Goal: Find specific page/section: Find specific page/section

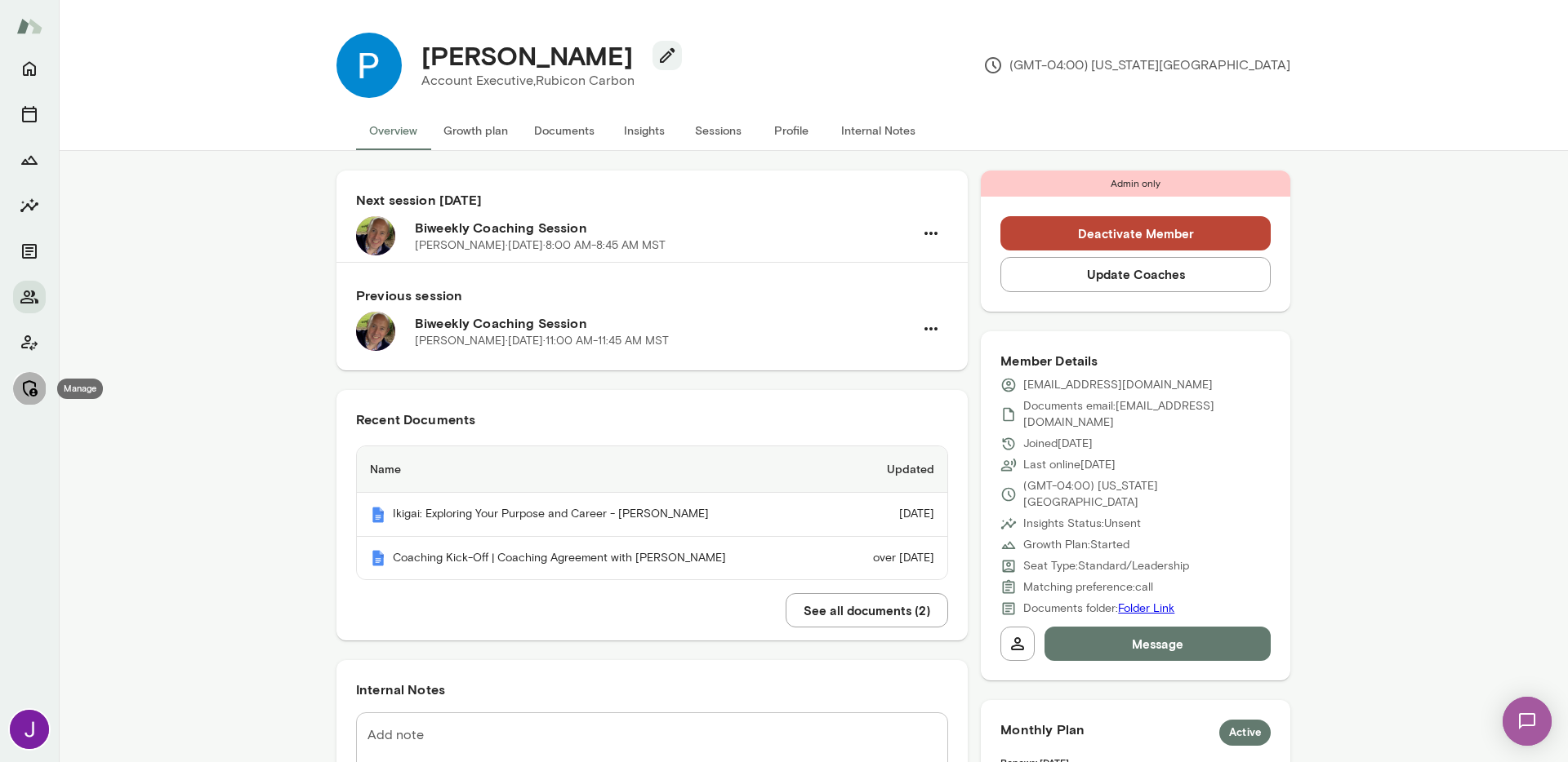
click at [21, 392] on icon "Manage" at bounding box center [29, 388] width 19 height 19
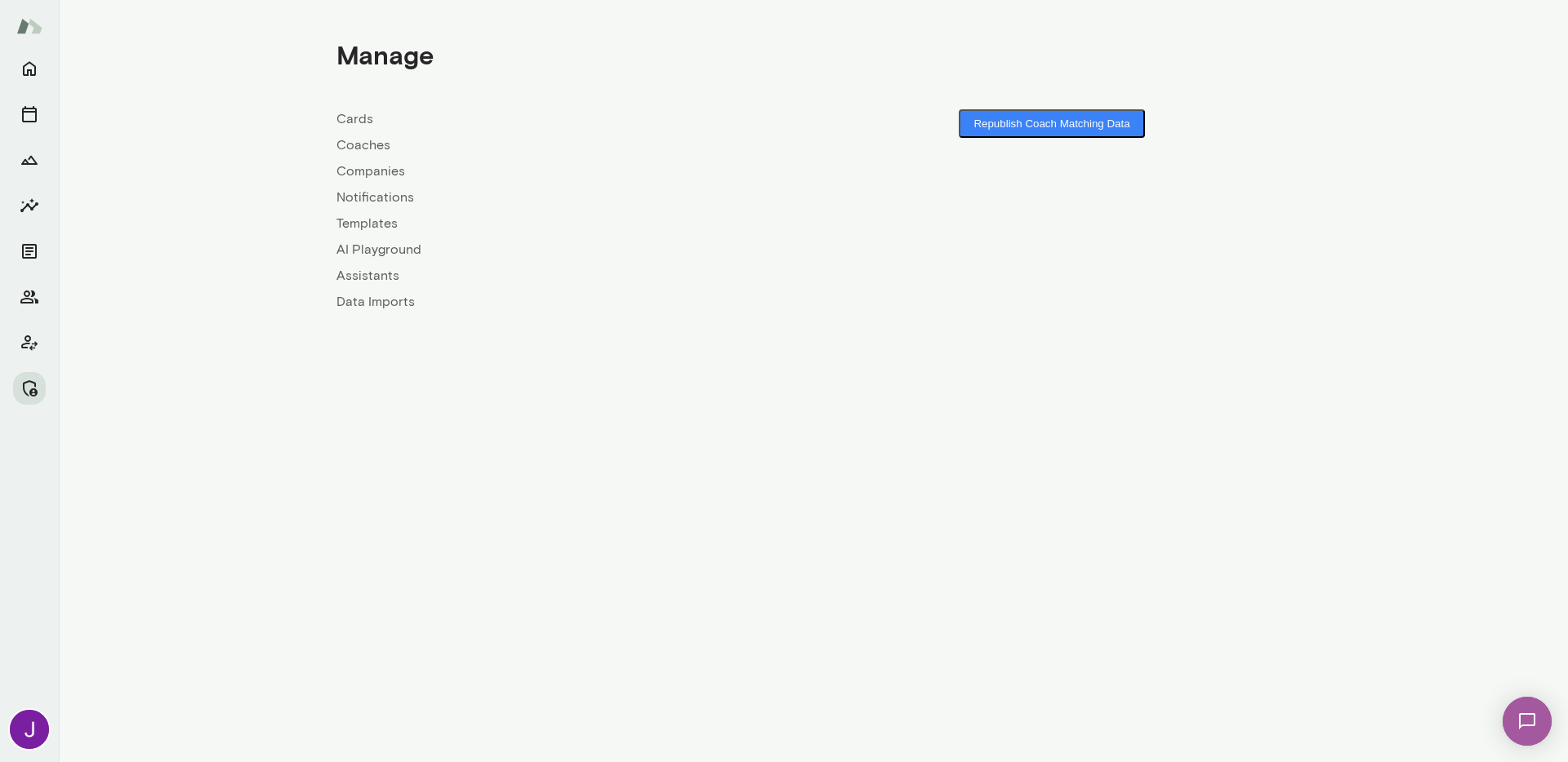
click at [383, 144] on link "Coaches" at bounding box center [575, 145] width 477 height 19
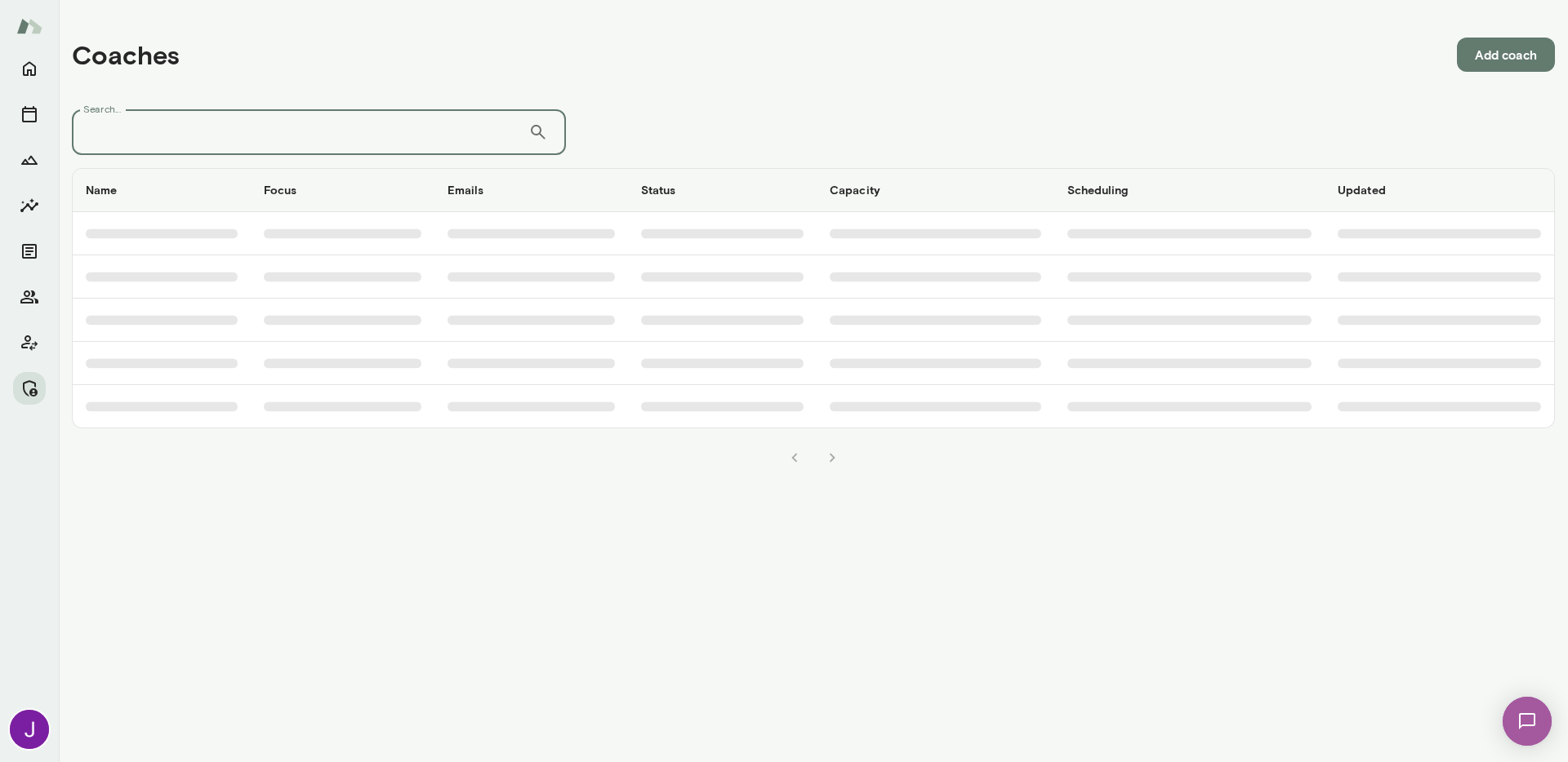
click at [370, 131] on input "Search..." at bounding box center [299, 132] width 456 height 46
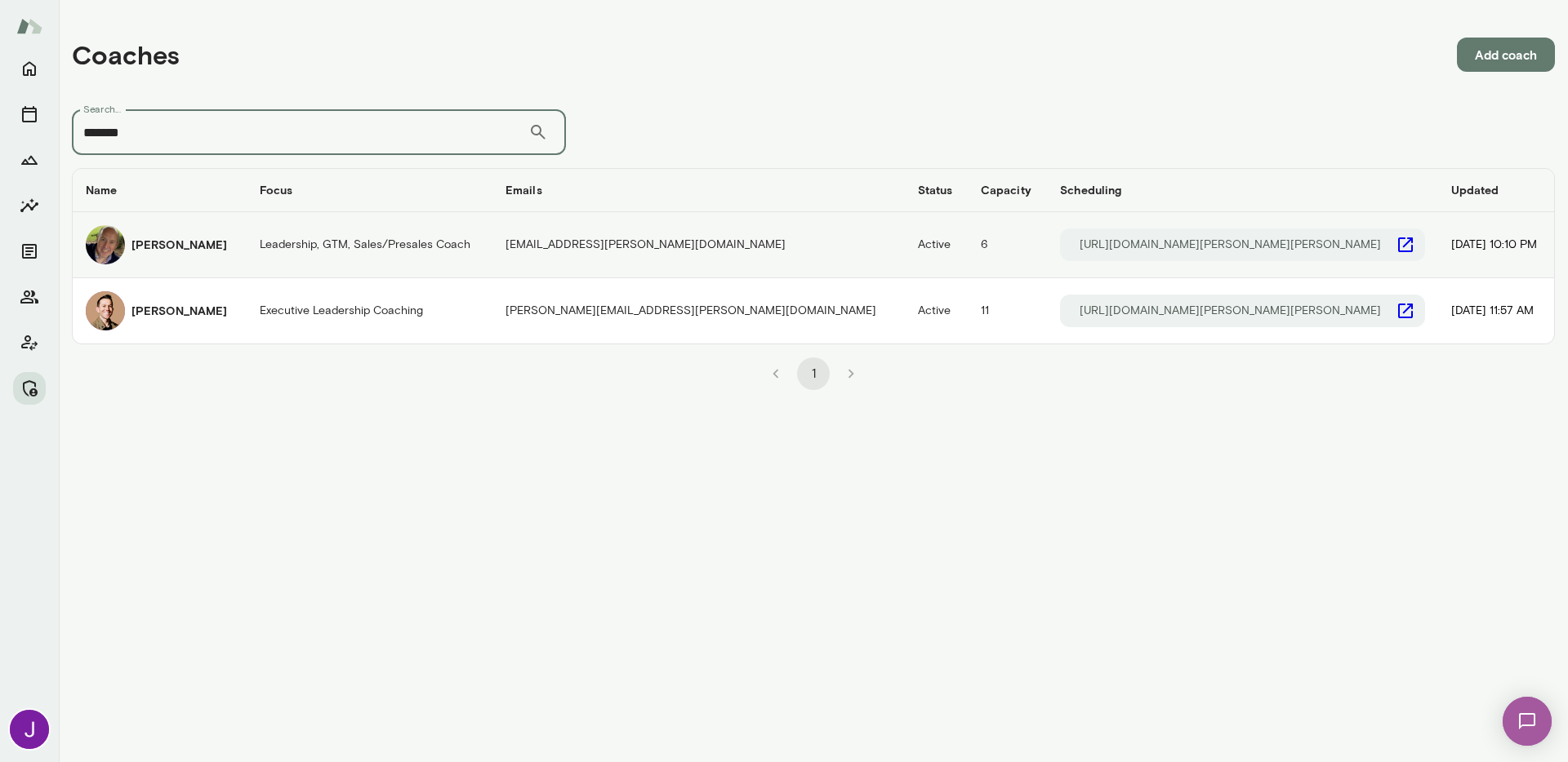
type input "*******"
click at [111, 244] on img "coaches table" at bounding box center [105, 245] width 39 height 39
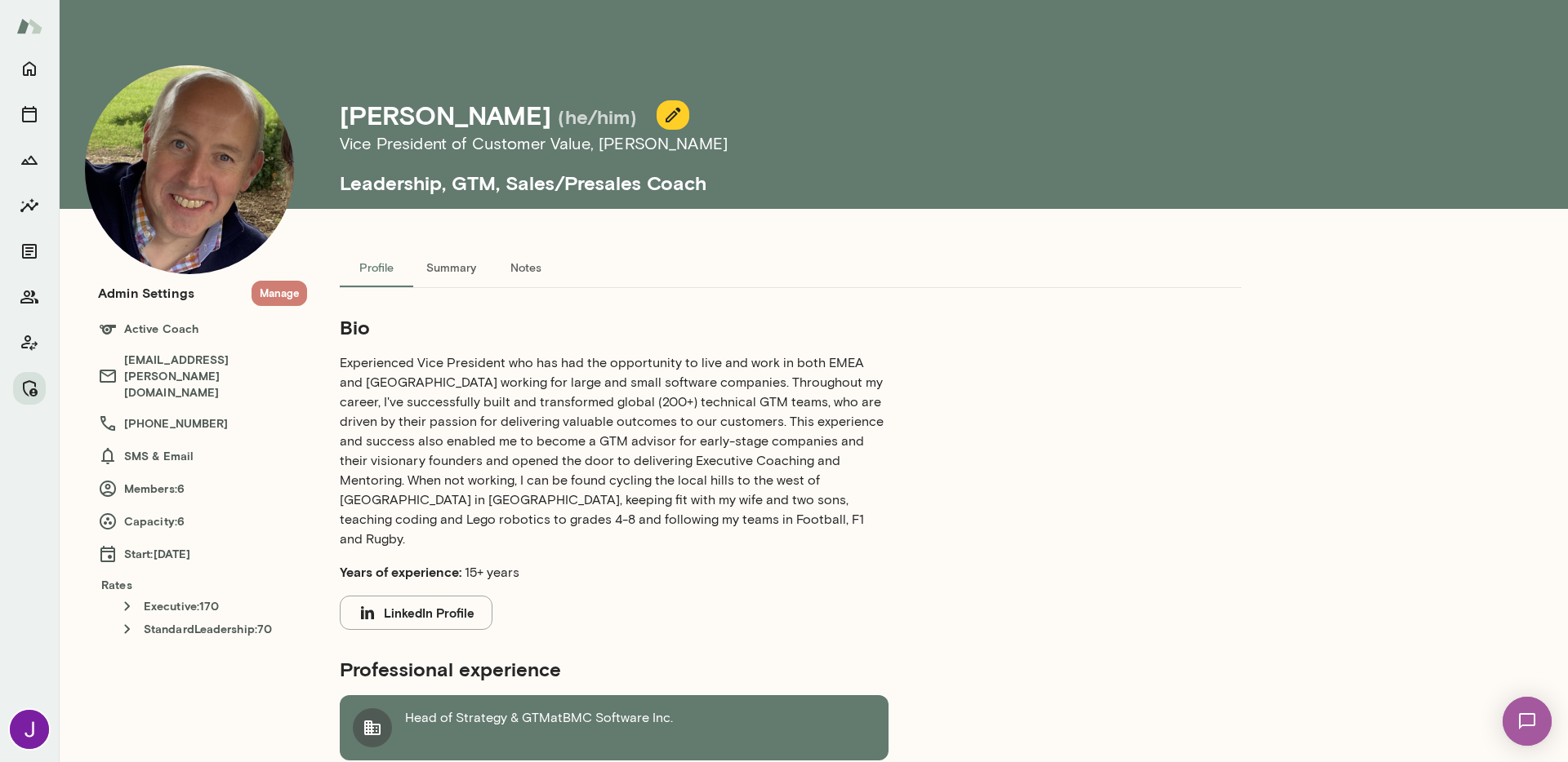
click at [270, 291] on button "Manage" at bounding box center [279, 294] width 55 height 25
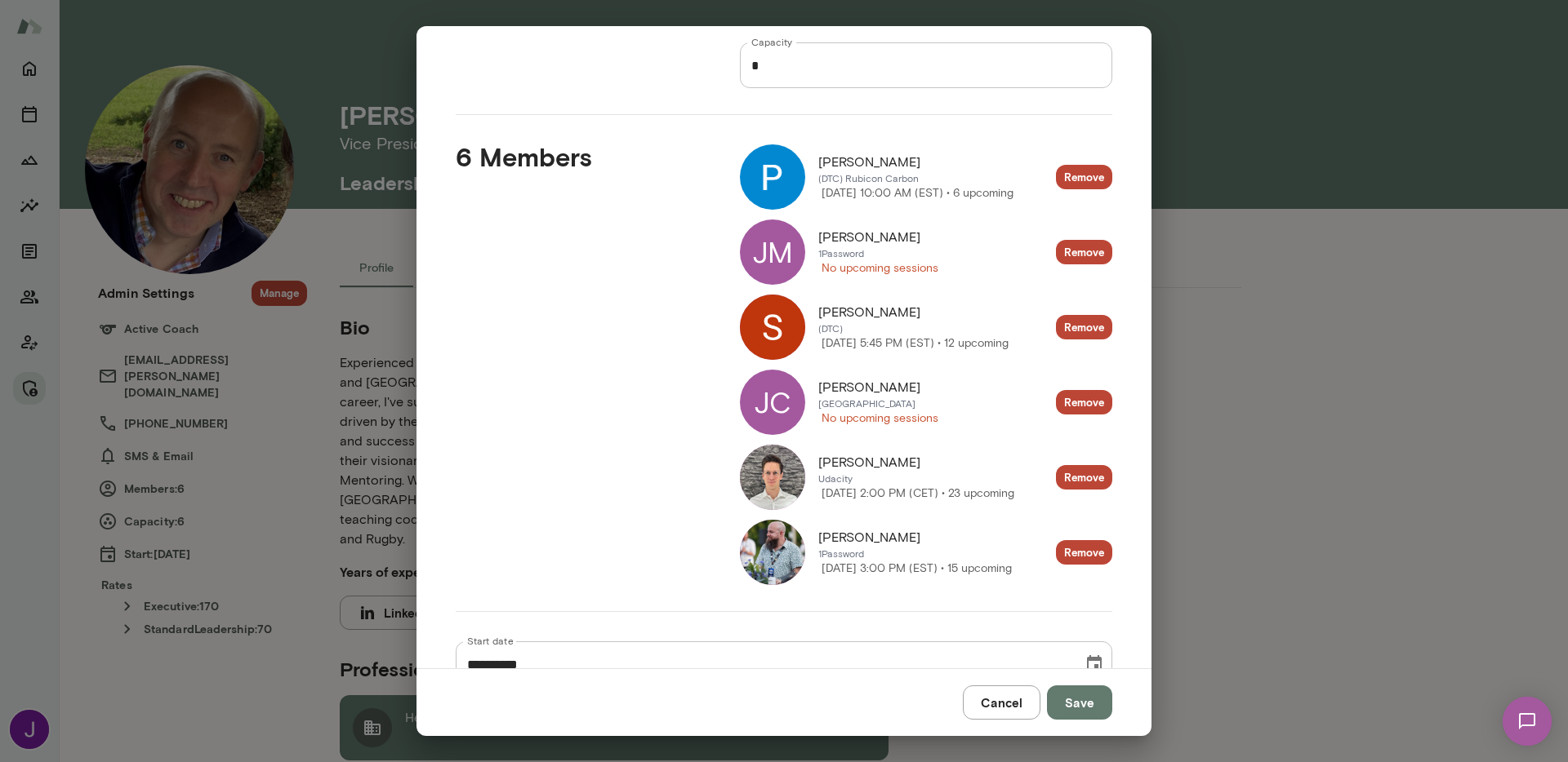
scroll to position [147, 0]
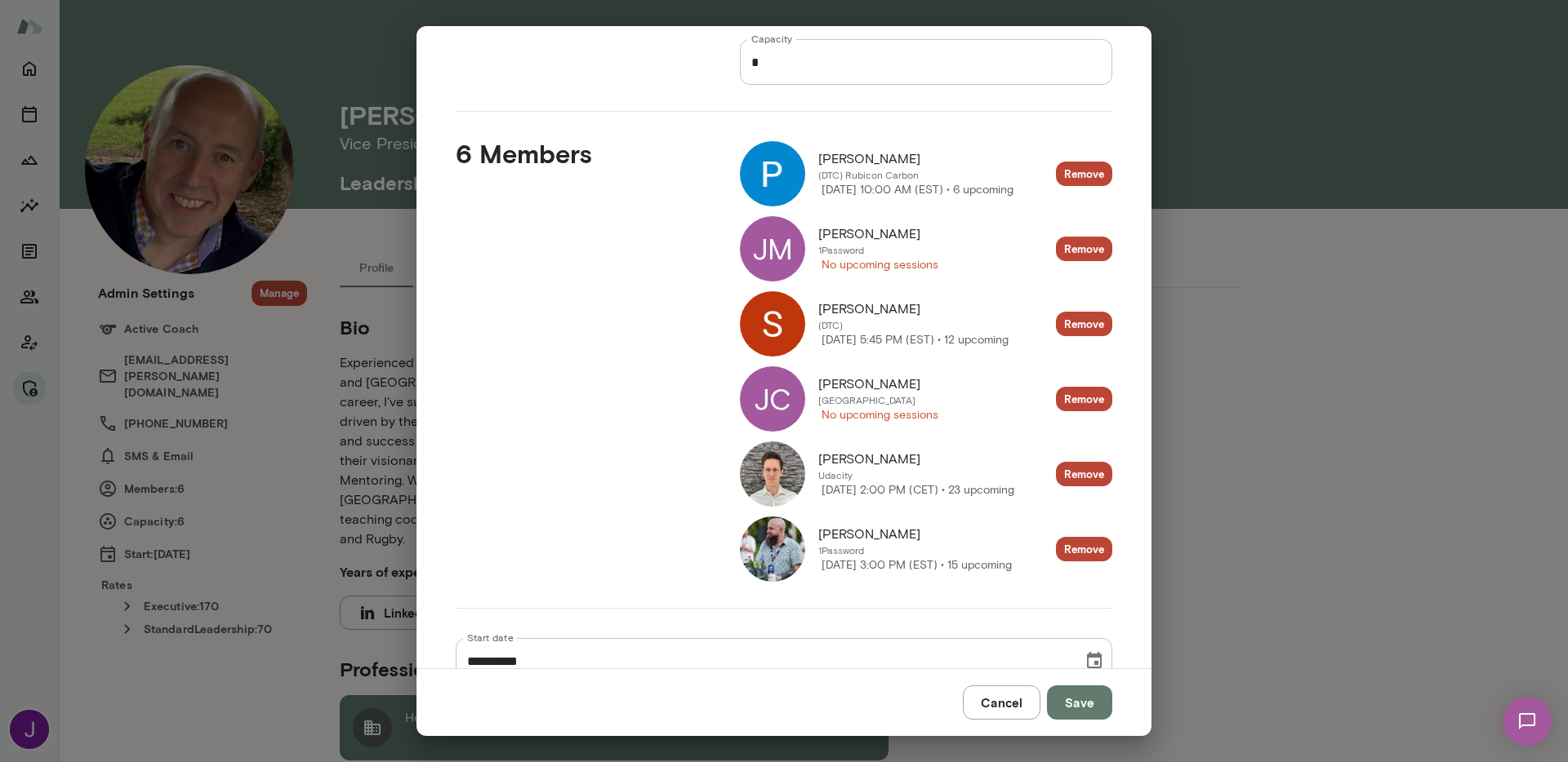
click at [784, 473] on img at bounding box center [772, 474] width 65 height 65
